Goal: Information Seeking & Learning: Learn about a topic

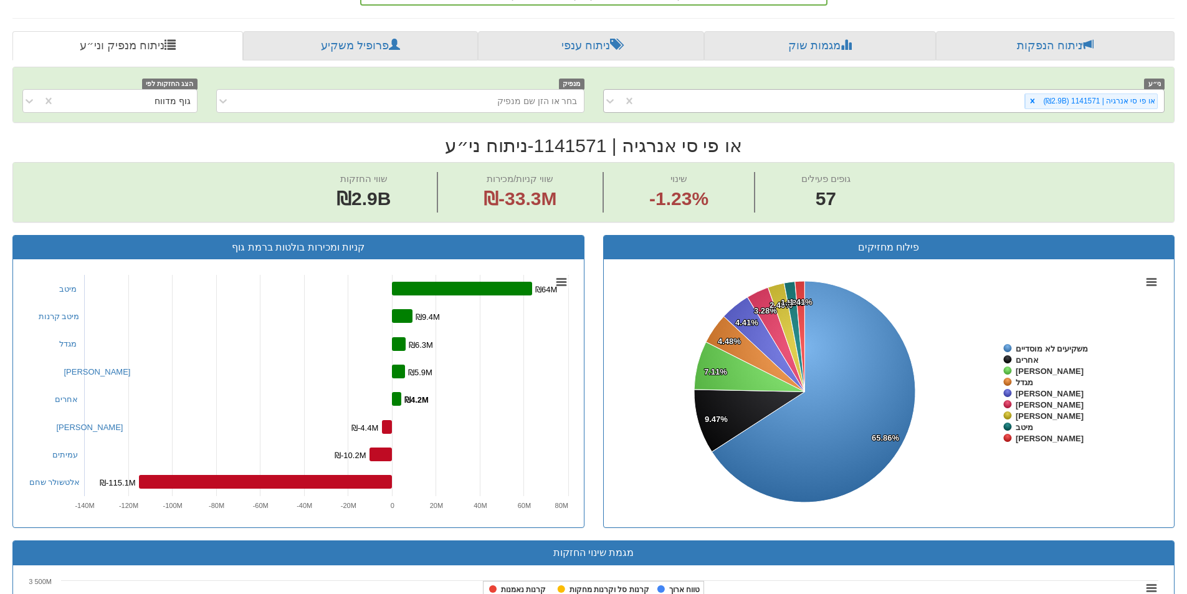
scroll to position [415, 0]
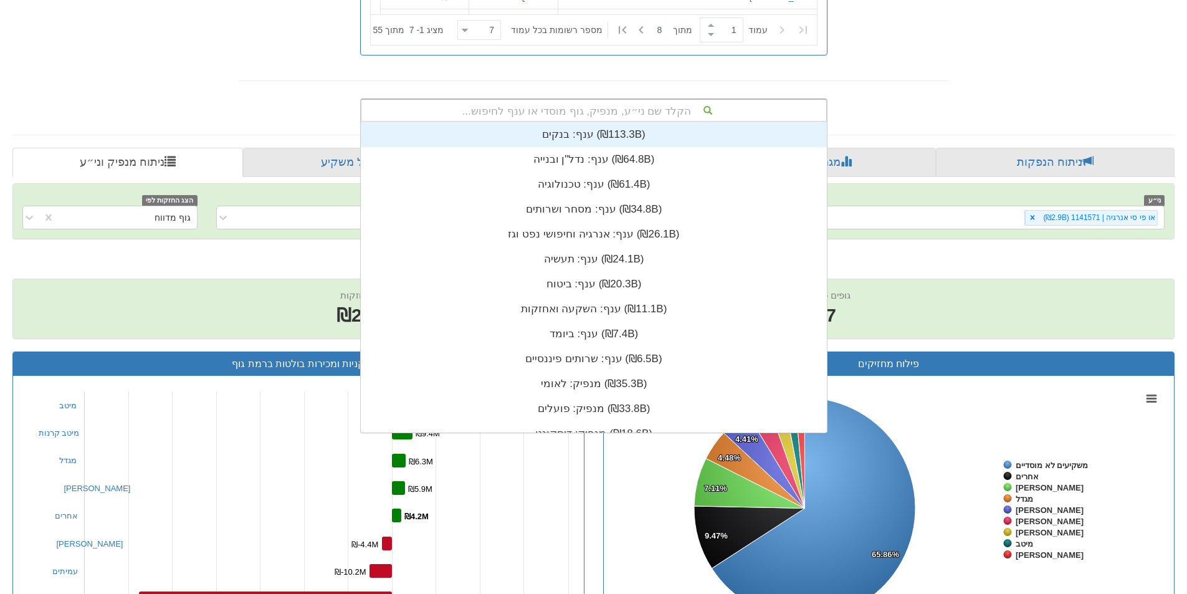
click at [646, 102] on div "הקלד שם ני״ע, מנפיק, גוף מוסדי או ענף לחיפוש..." at bounding box center [593, 110] width 465 height 21
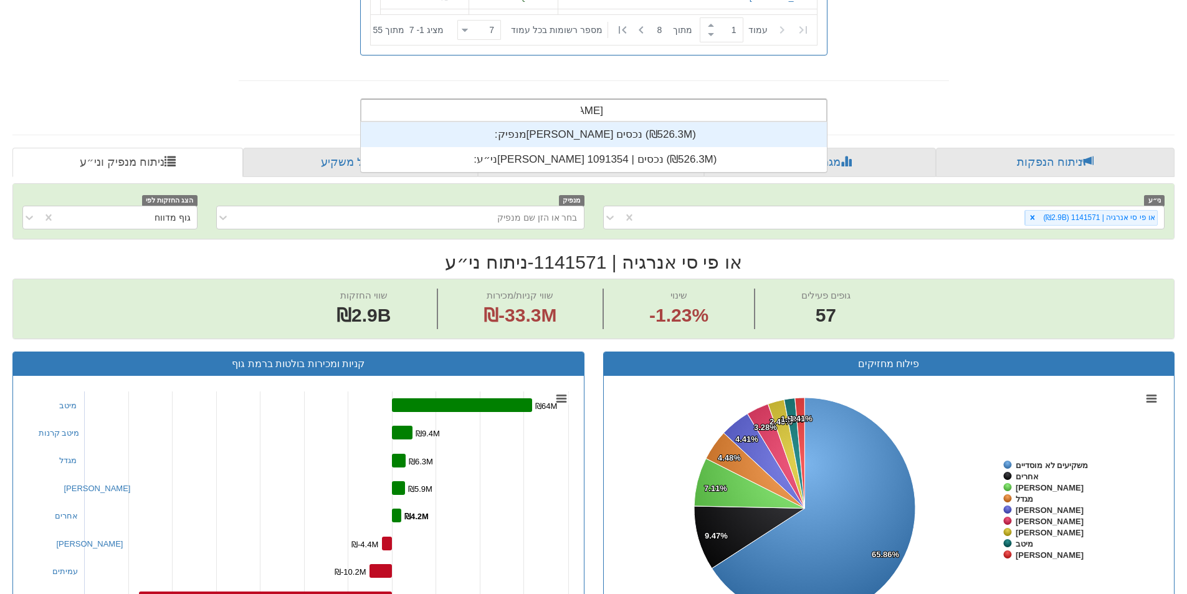
scroll to position [50, 0]
type input "[PERSON_NAME] נכסים"
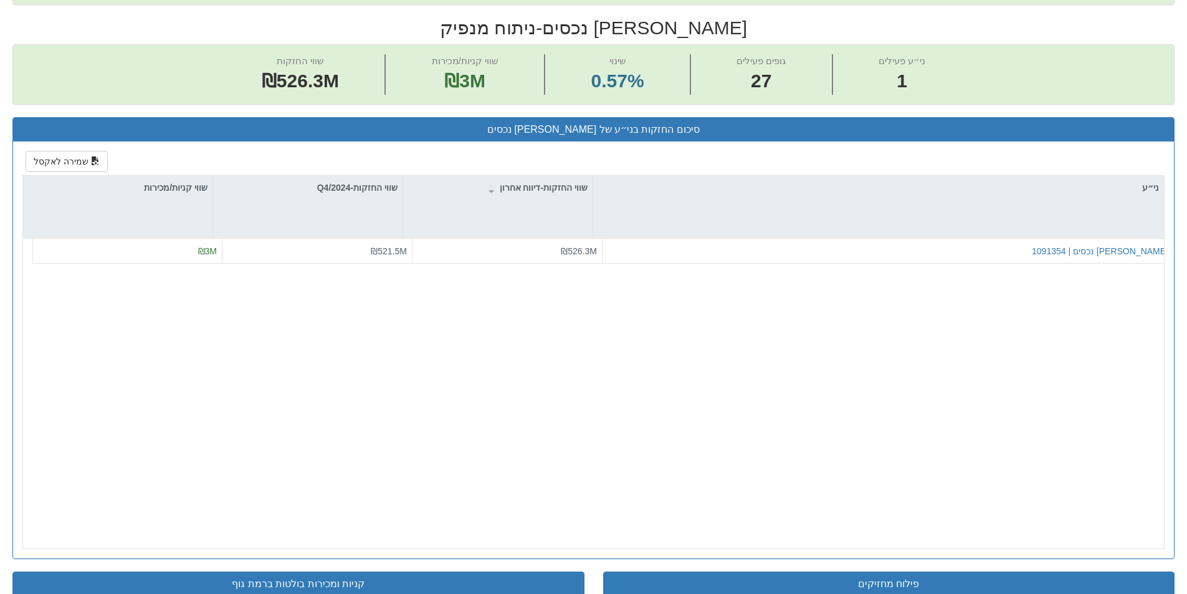
scroll to position [478, 0]
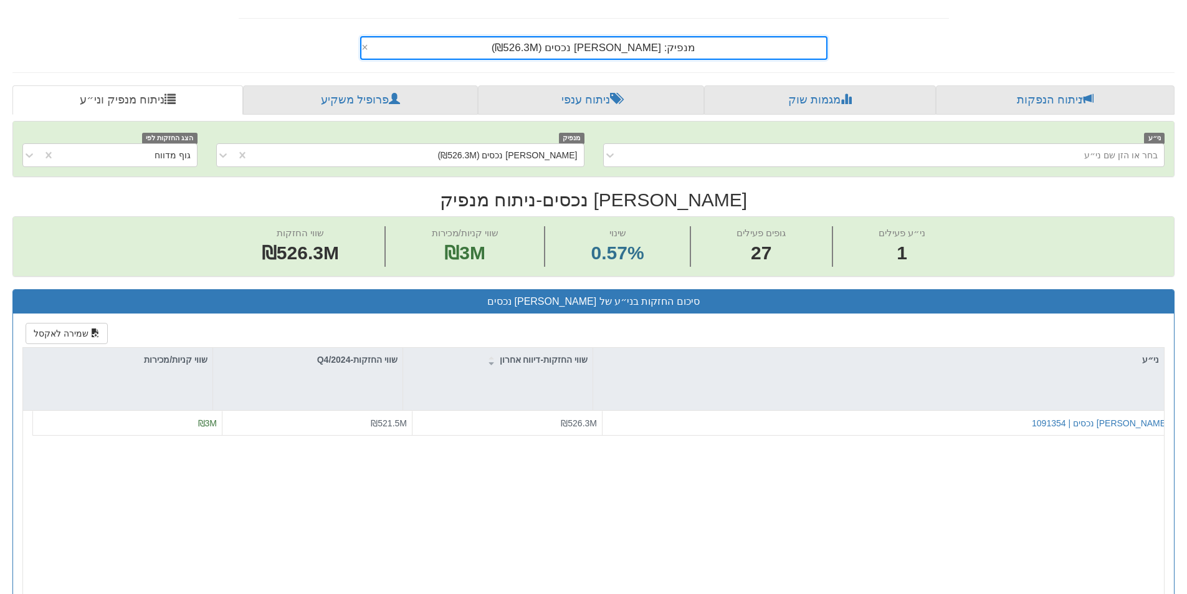
click at [665, 49] on div "מנפיק: ‏[PERSON_NAME] נכסים ‎(₪526.3M)‎" at bounding box center [593, 47] width 465 height 21
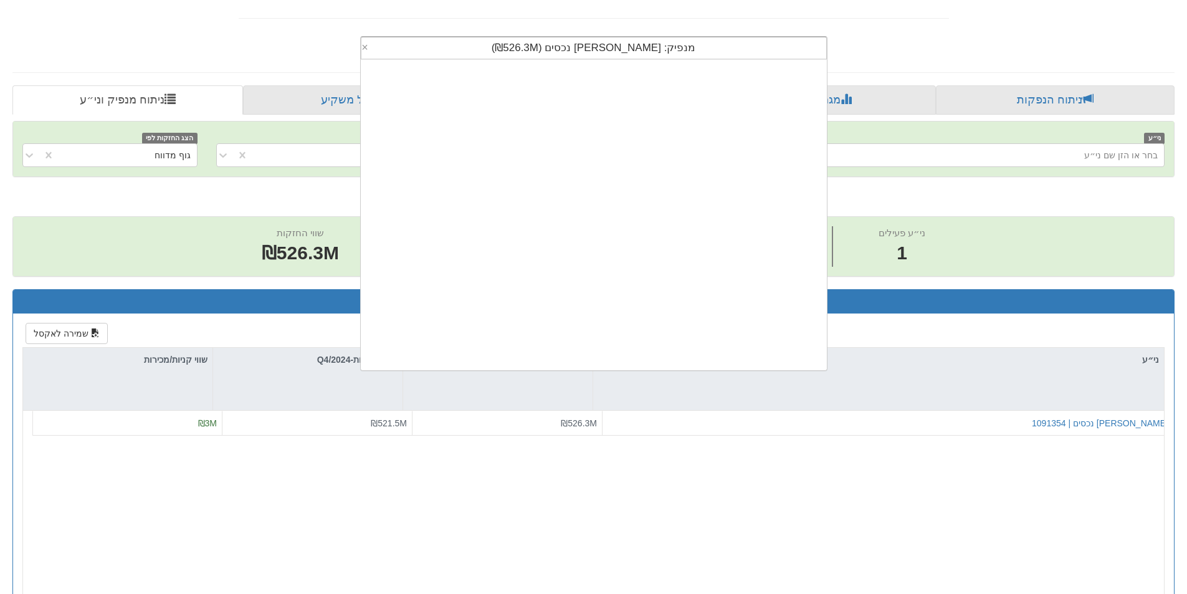
scroll to position [310, 0]
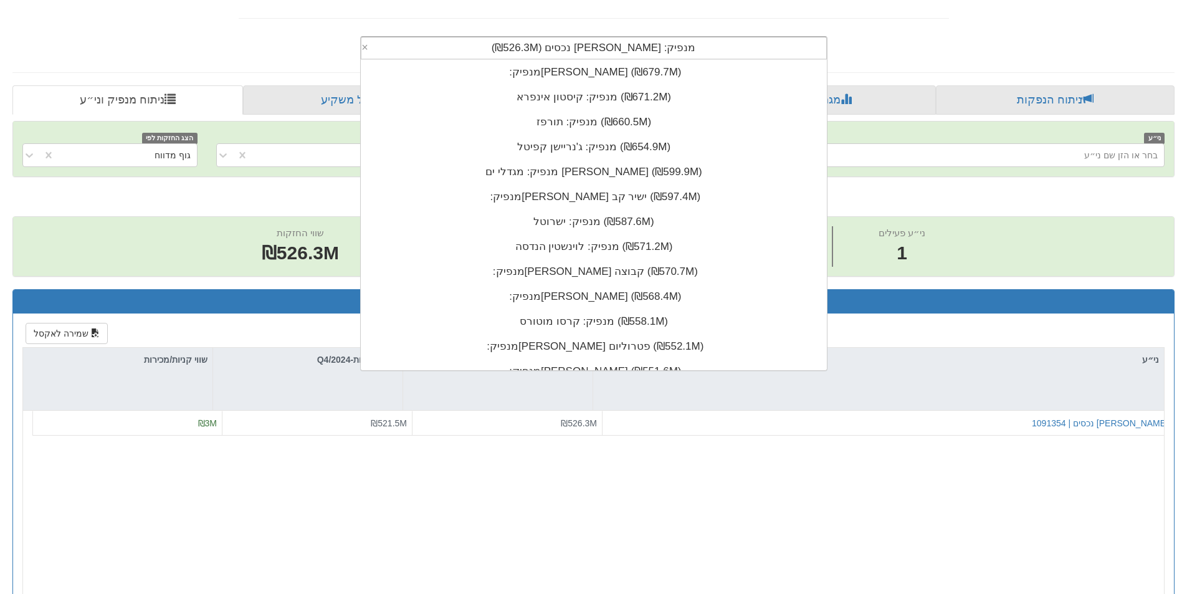
click at [665, 49] on div "מנפיק: ‏[PERSON_NAME] נכסים ‎(₪526.3M)‎" at bounding box center [593, 47] width 465 height 21
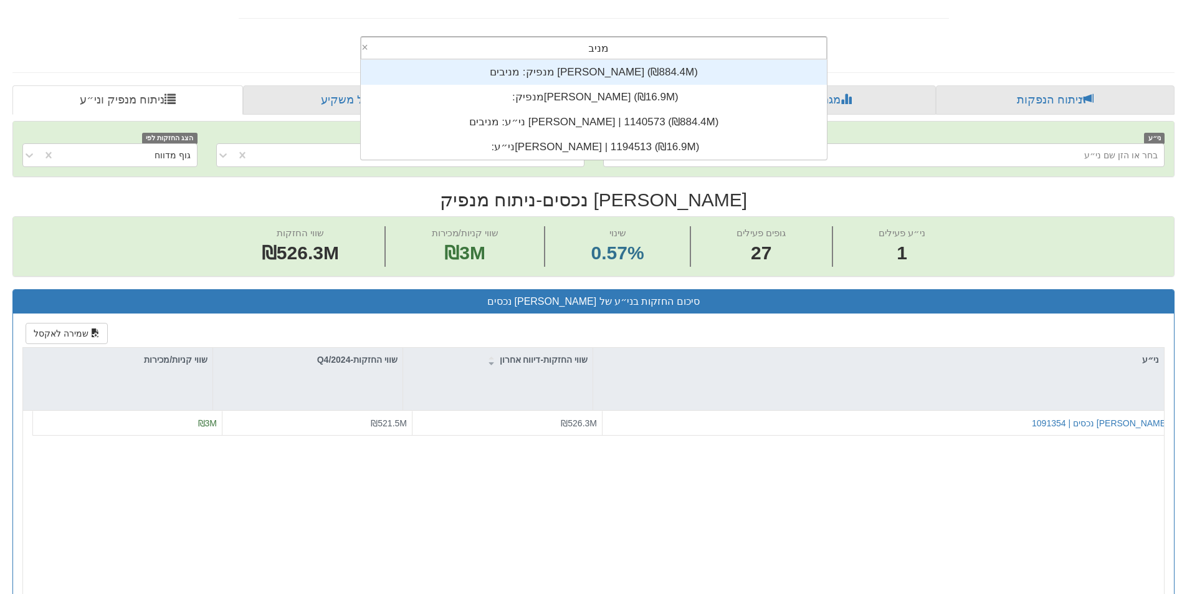
scroll to position [100, 0]
type input "מניבים"
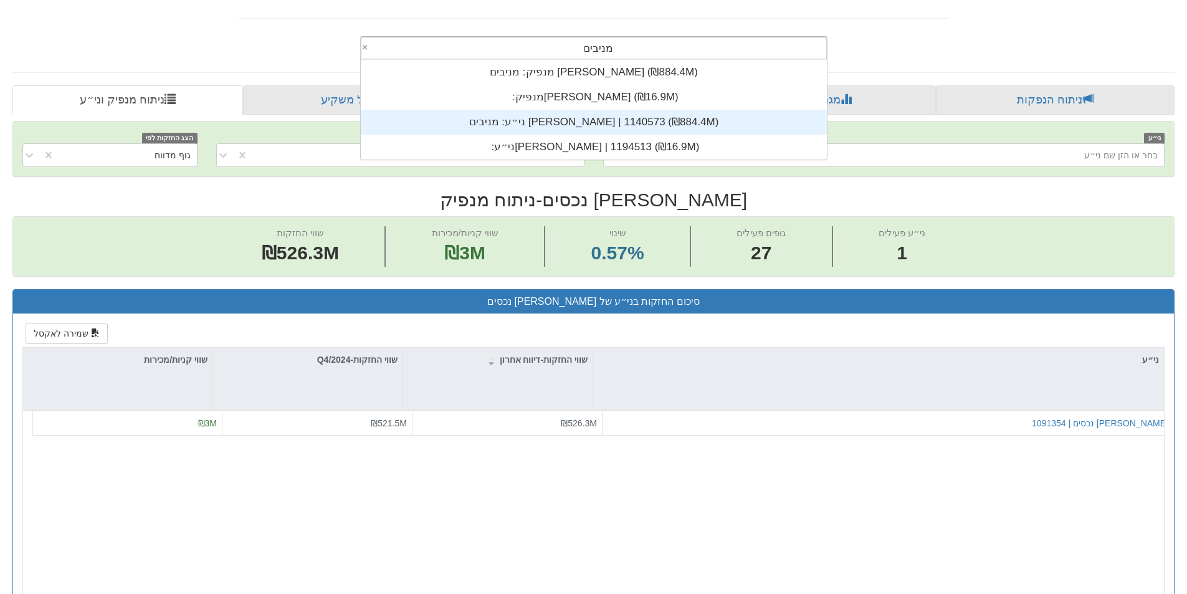
click at [606, 121] on div "ני״ע: ‏מניבים [PERSON_NAME] | 1140573 ‎(₪884.4M)‎" at bounding box center [594, 122] width 466 height 25
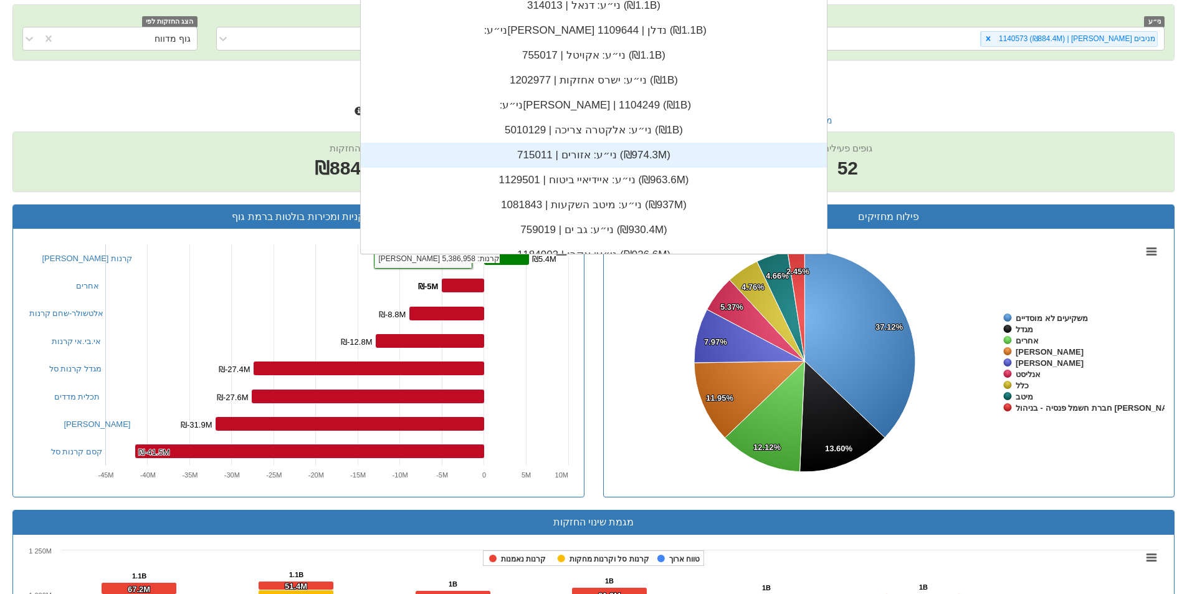
scroll to position [14239, 0]
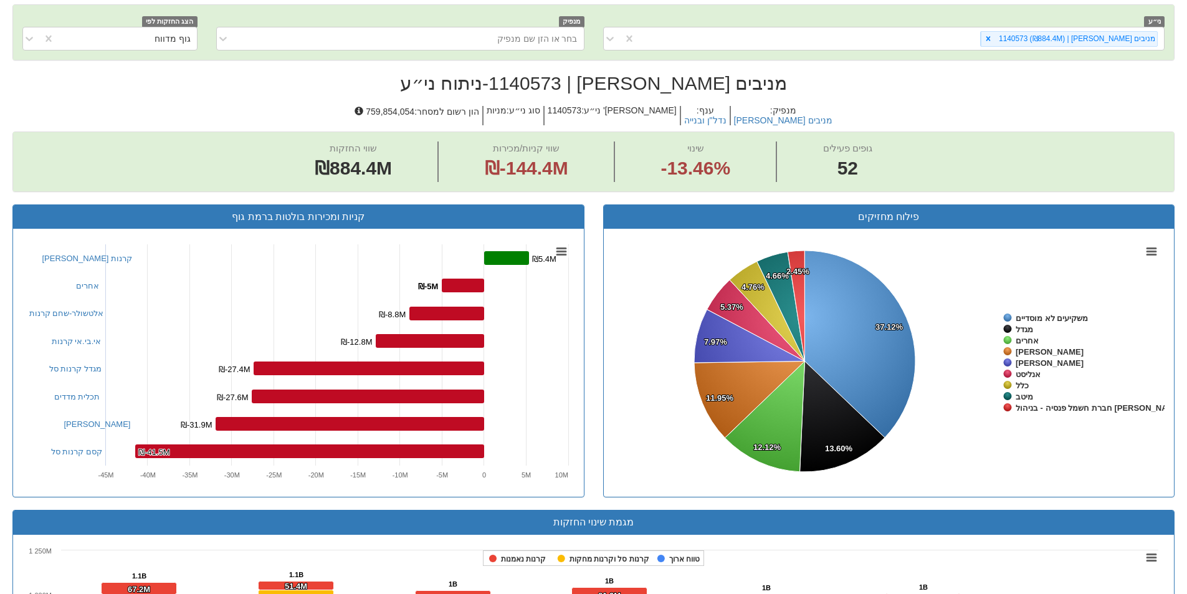
click at [909, 134] on div "שווי החזקות ₪884.4M שווי קניות/מכירות ₪-144.4M שינוי -13.46% גופים פעילים 52" at bounding box center [593, 161] width 1160 height 59
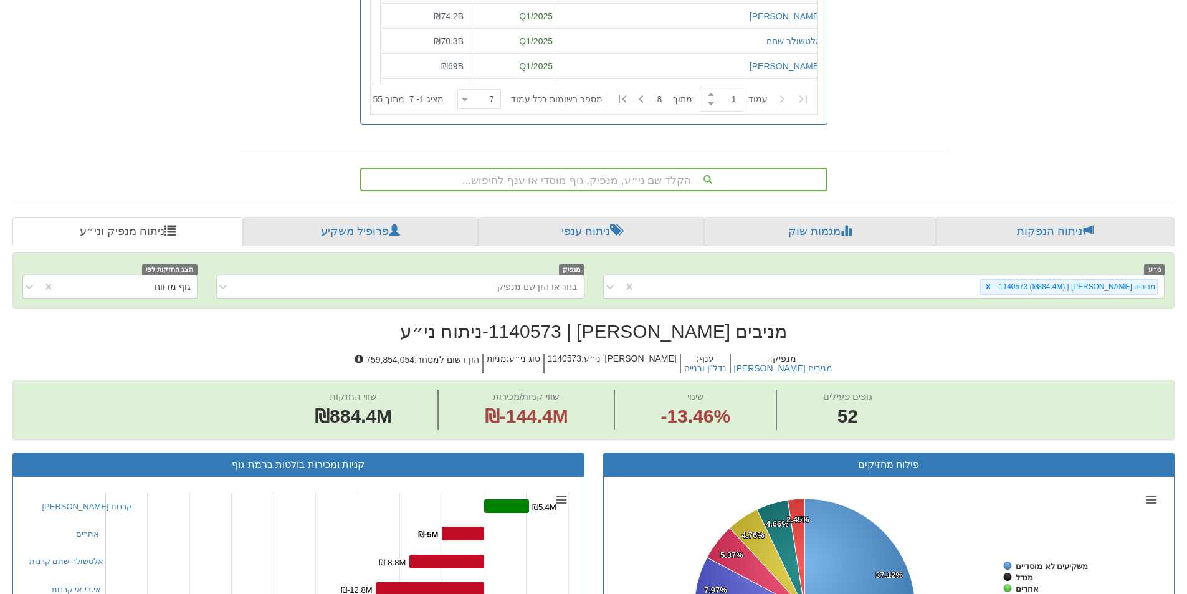
scroll to position [345, 0]
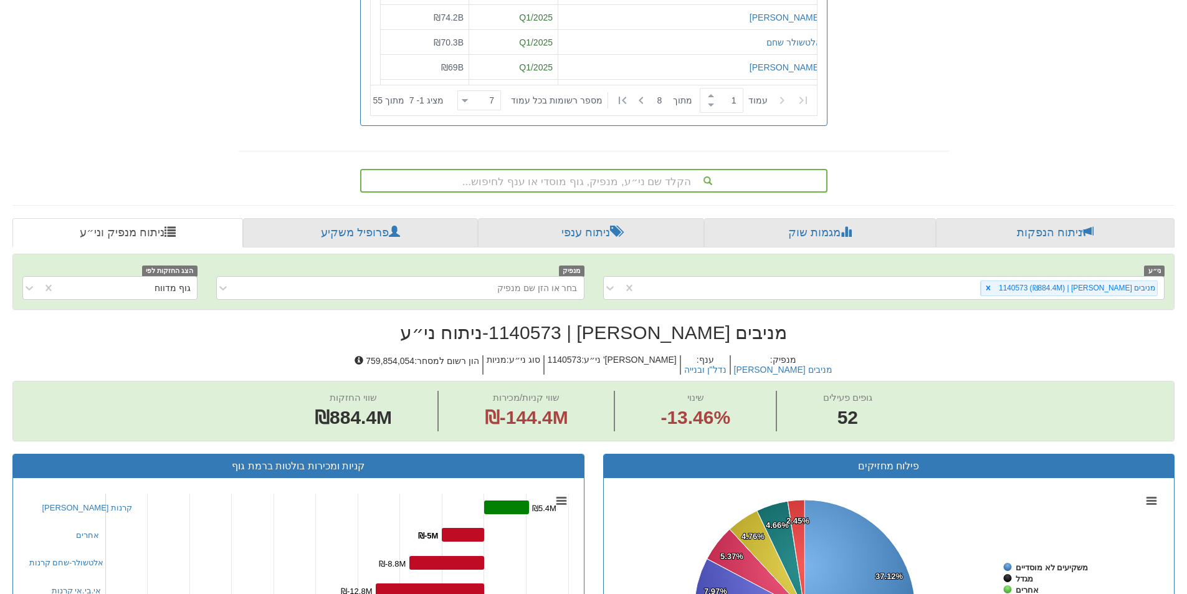
click at [634, 179] on div "הקלד שם ני״ע, מנפיק, גוף מוסדי או ענף לחיפוש..." at bounding box center [593, 180] width 465 height 21
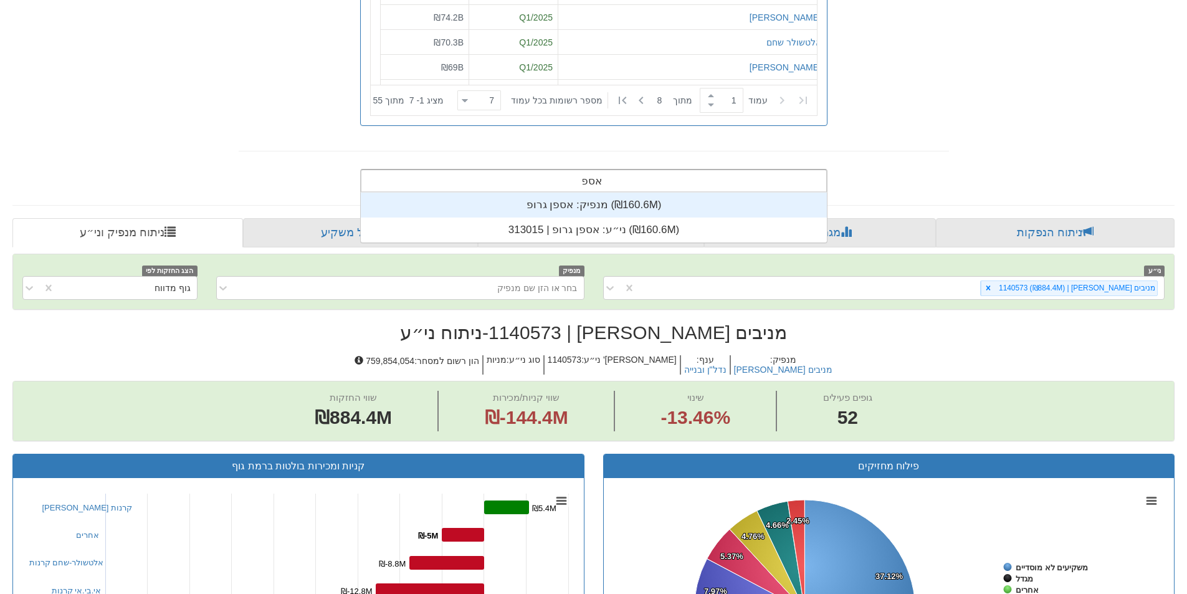
scroll to position [50, 0]
type input "אספן"
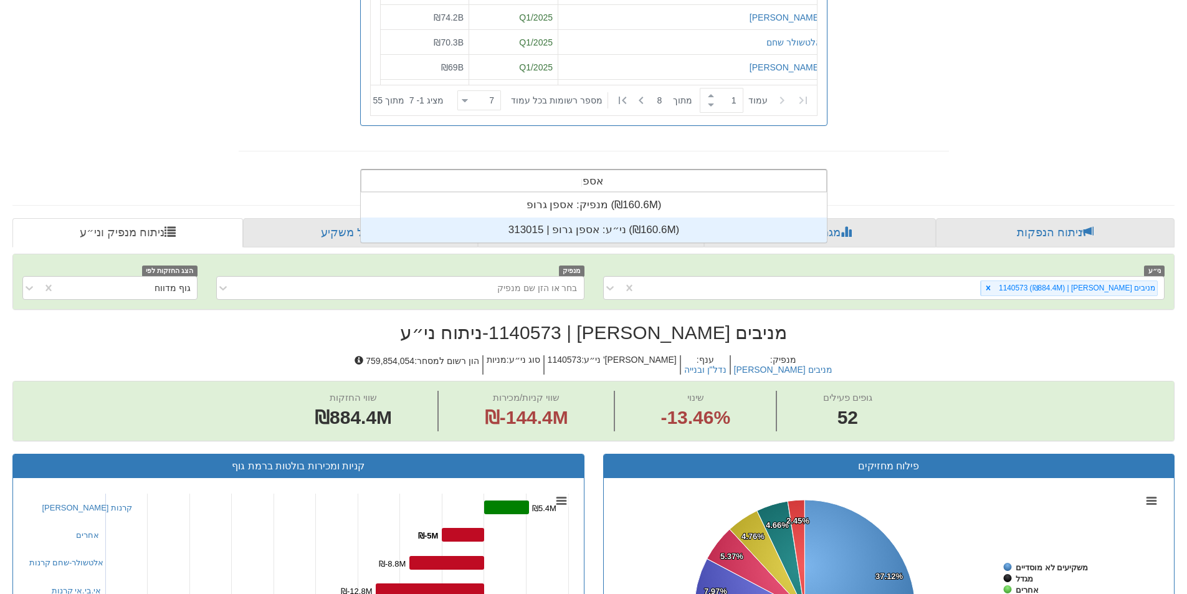
click at [575, 224] on div "ני״ע: ‏אספן גרופ | 313015 ‎(₪160.6M)‎" at bounding box center [594, 229] width 466 height 25
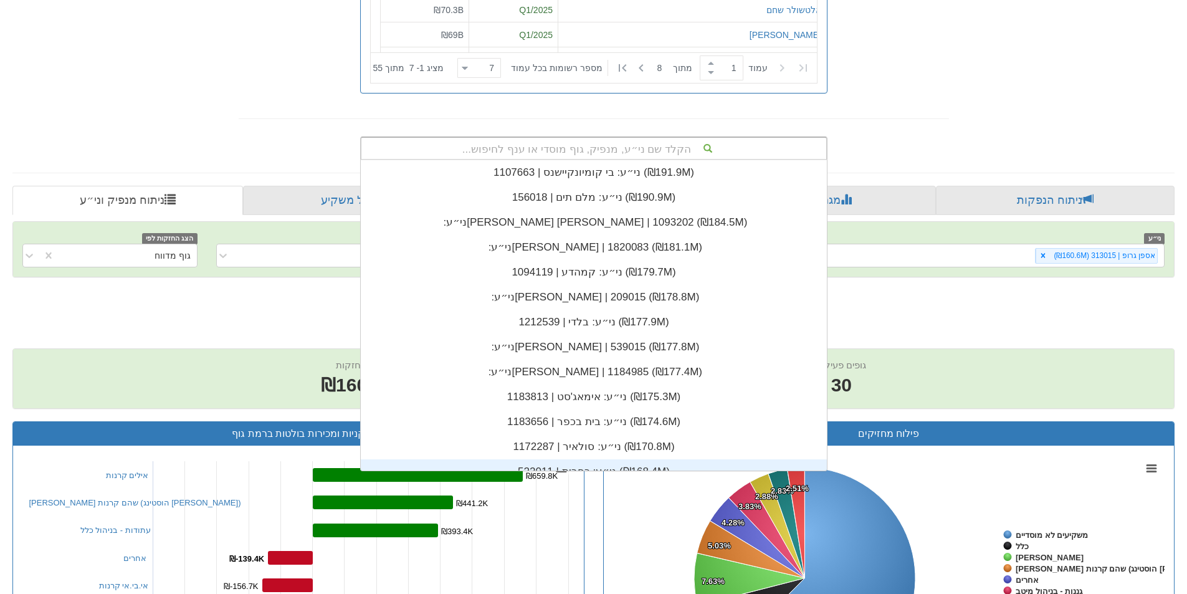
scroll to position [566, 0]
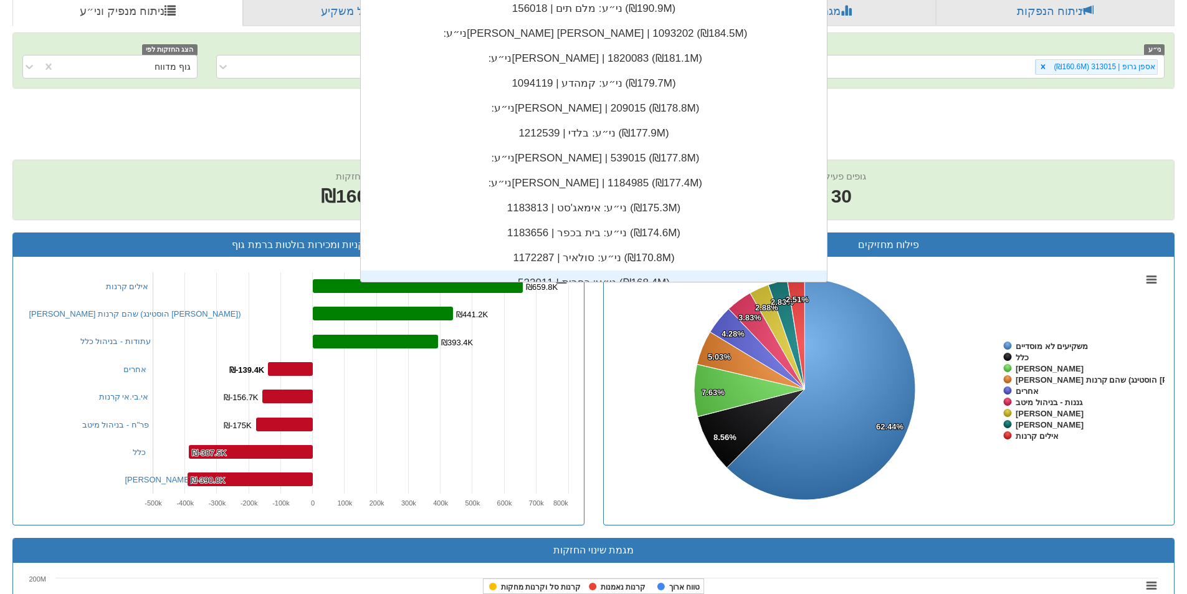
click at [975, 376] on rect at bounding box center [888, 390] width 551 height 249
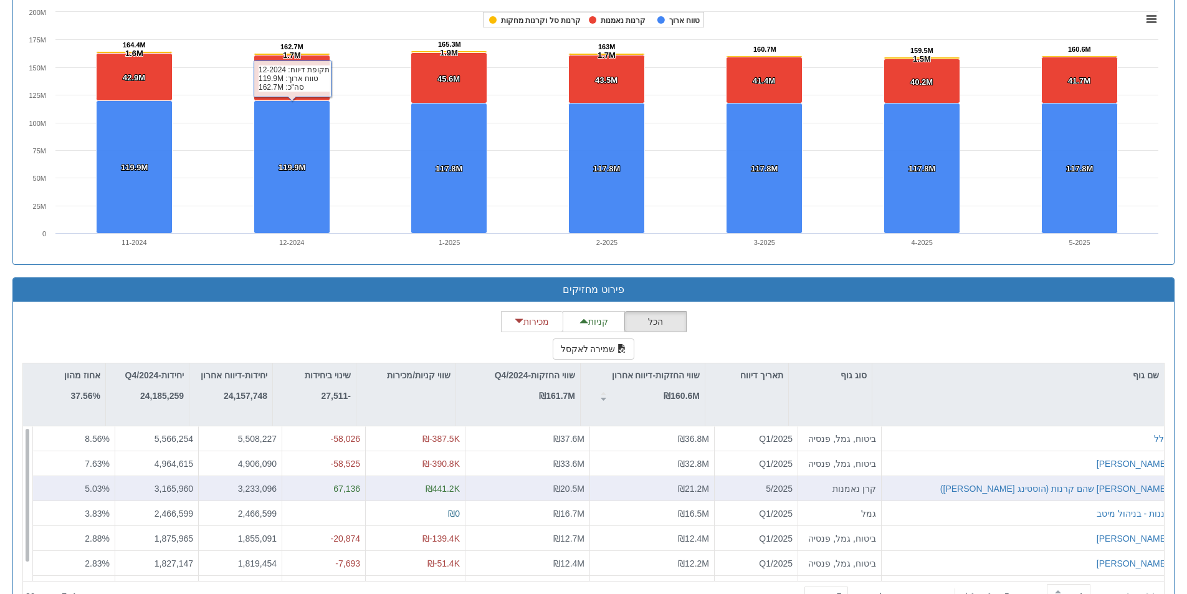
scroll to position [1176, 0]
